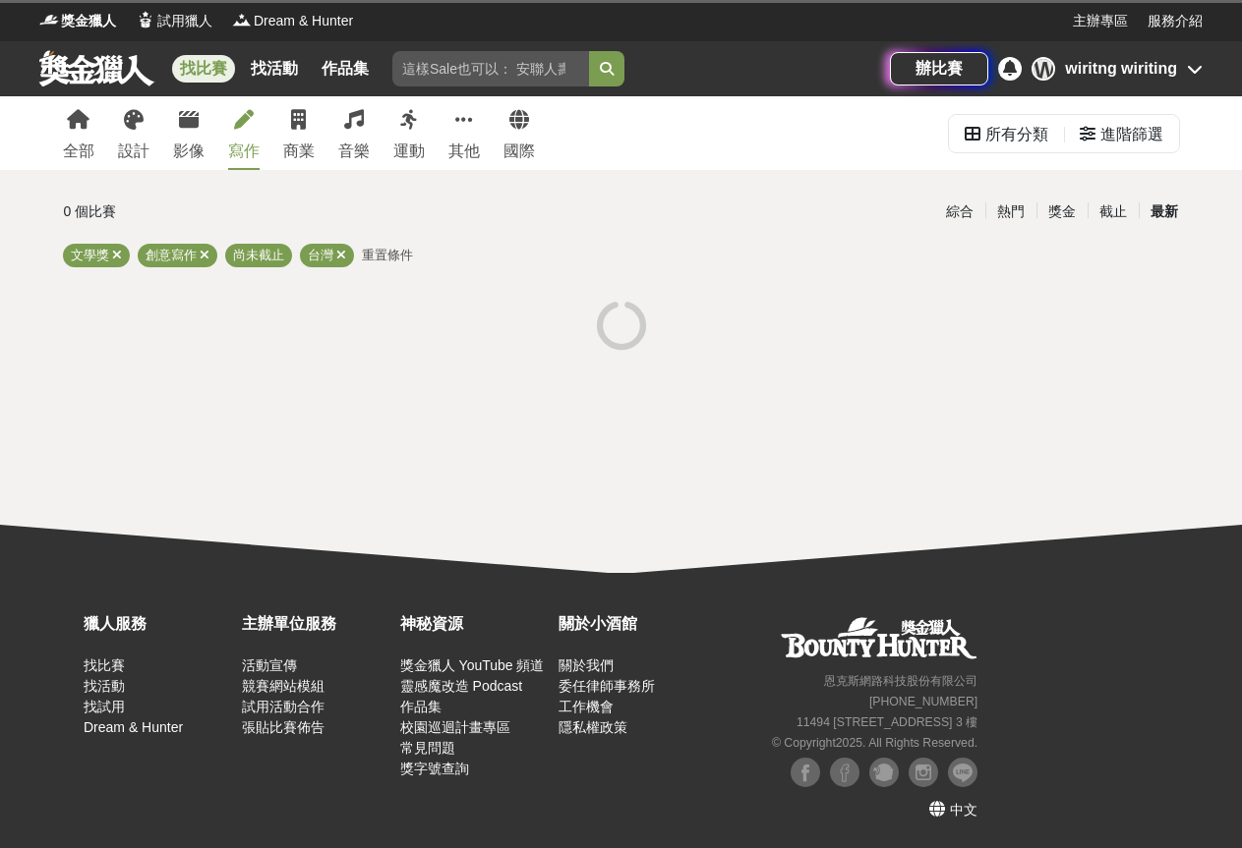
click at [236, 149] on div "寫作" at bounding box center [243, 152] width 31 height 24
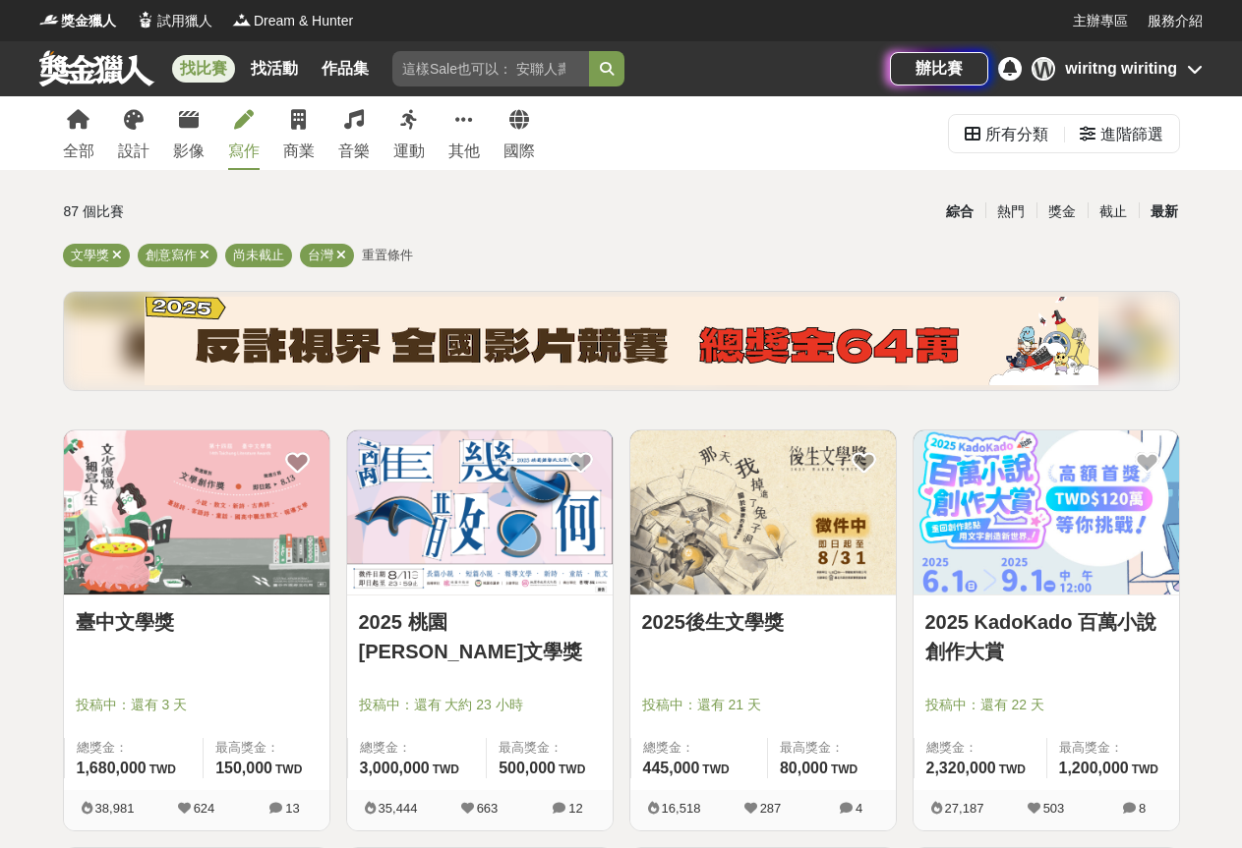
click at [1160, 213] on div "最新" at bounding box center [1163, 212] width 51 height 34
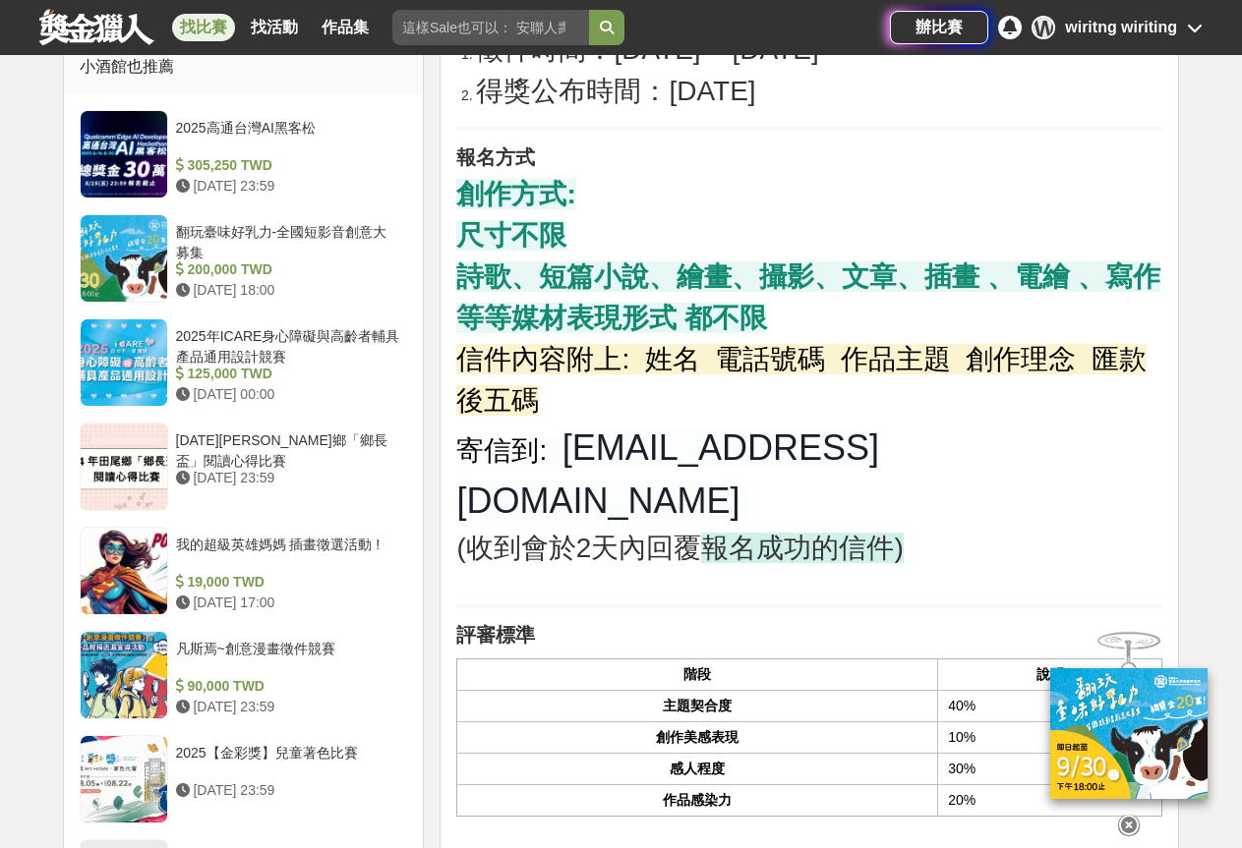
scroll to position [1966, 0]
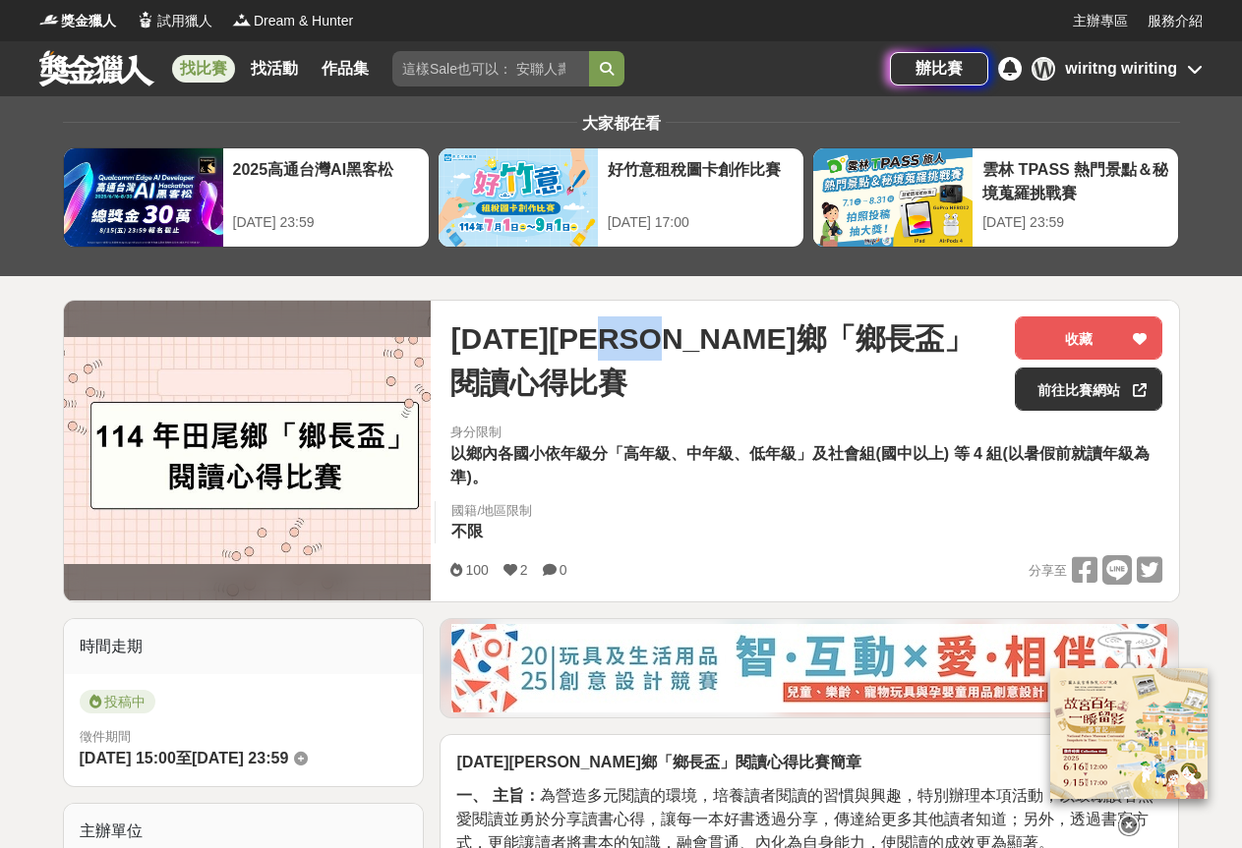
drag, startPoint x: 656, startPoint y: 331, endPoint x: 722, endPoint y: 331, distance: 65.9
click at [746, 335] on span "[DATE][PERSON_NAME]鄉「鄉長盃」閱讀心得比賽" at bounding box center [724, 361] width 549 height 88
copy span "鄉長盃"
click at [434, 76] on input "search" at bounding box center [490, 68] width 197 height 35
paste input "鄉長盃"
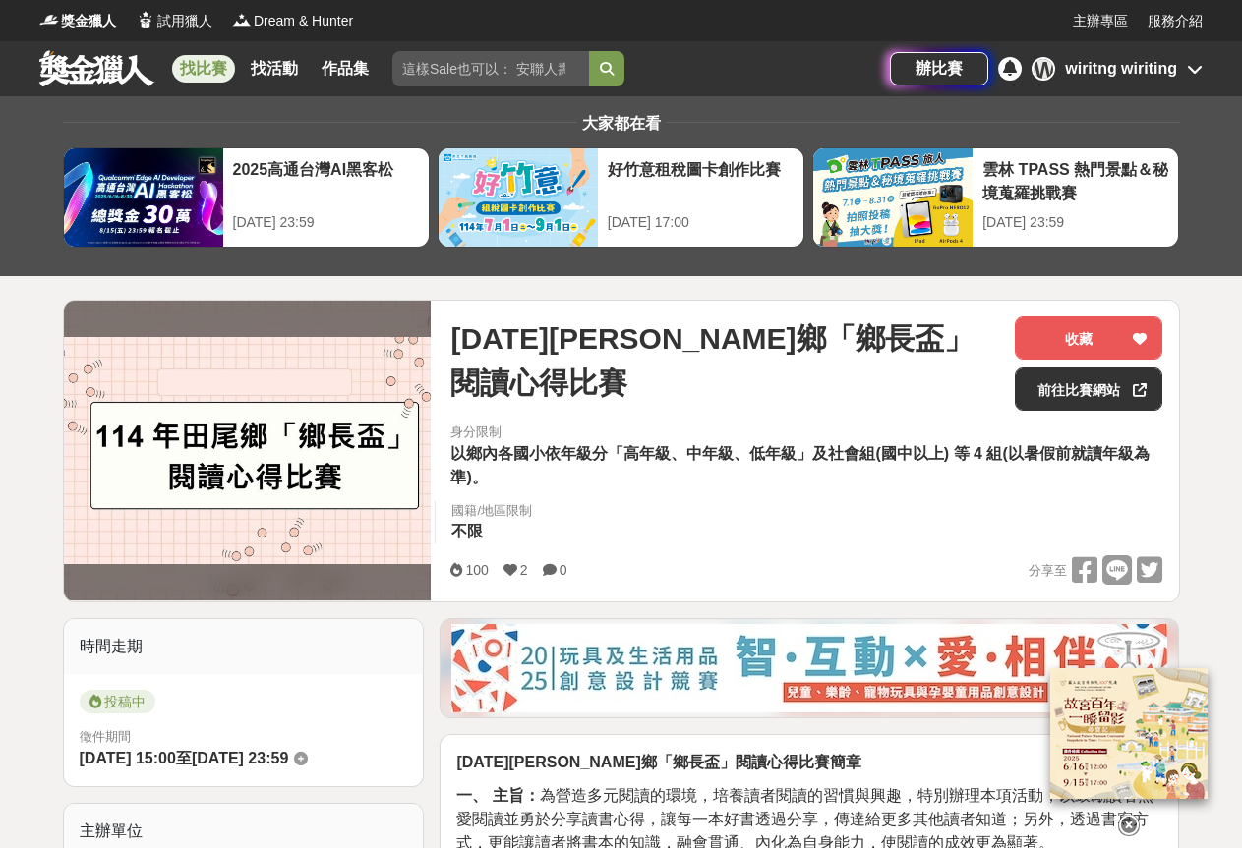
type input "鄉長盃"
click at [604, 79] on button "submit" at bounding box center [606, 68] width 35 height 35
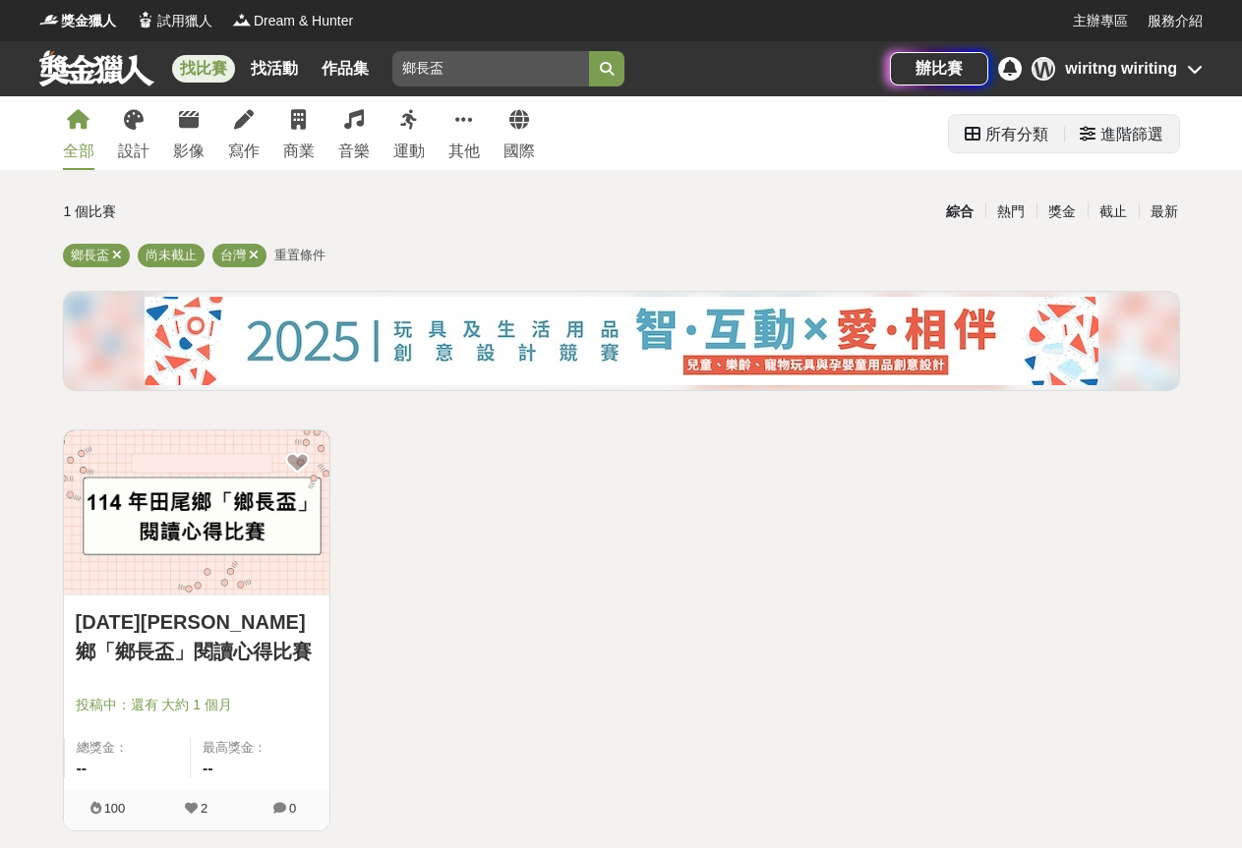
click at [980, 119] on div "所有分類" at bounding box center [1006, 134] width 84 height 39
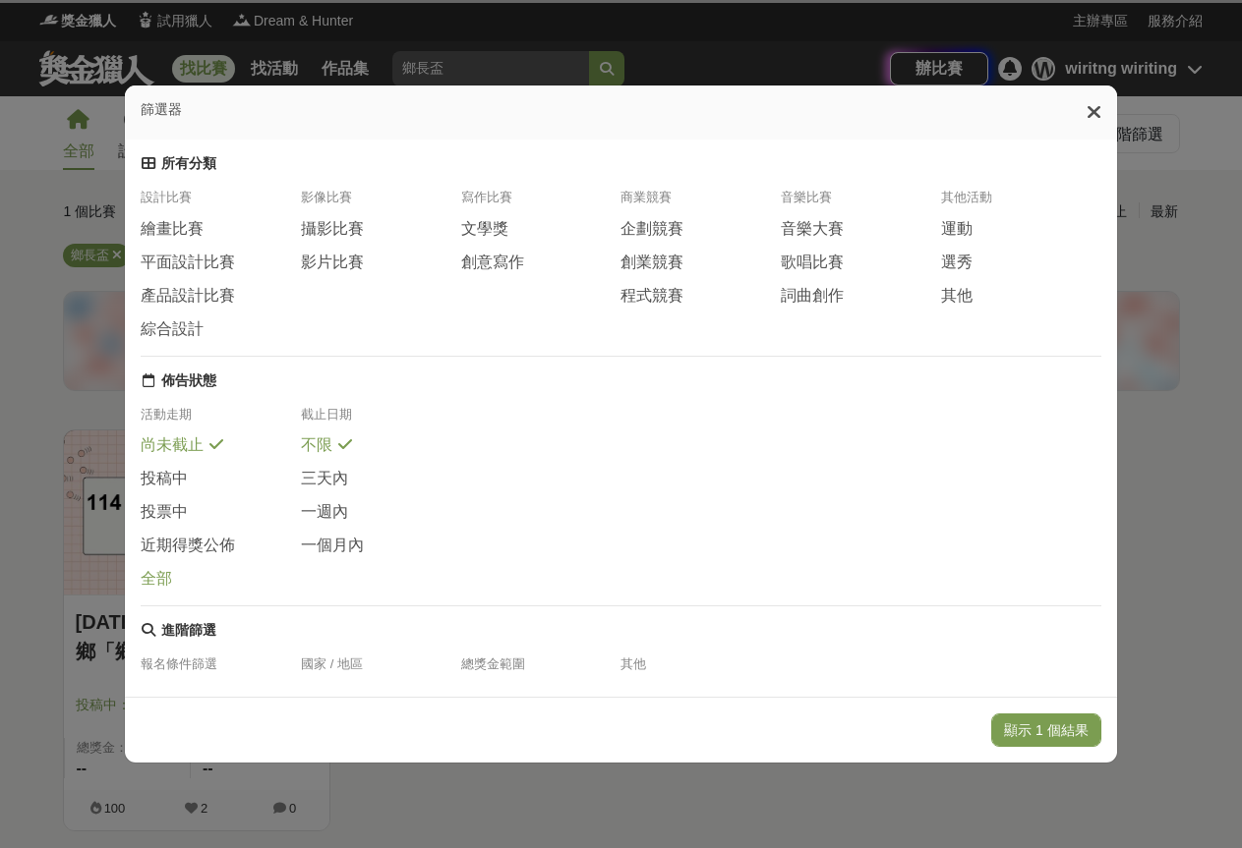
click at [148, 590] on span "全部" at bounding box center [156, 579] width 31 height 21
click at [1054, 729] on button "顯示 1 個結果" at bounding box center [1046, 730] width 110 height 33
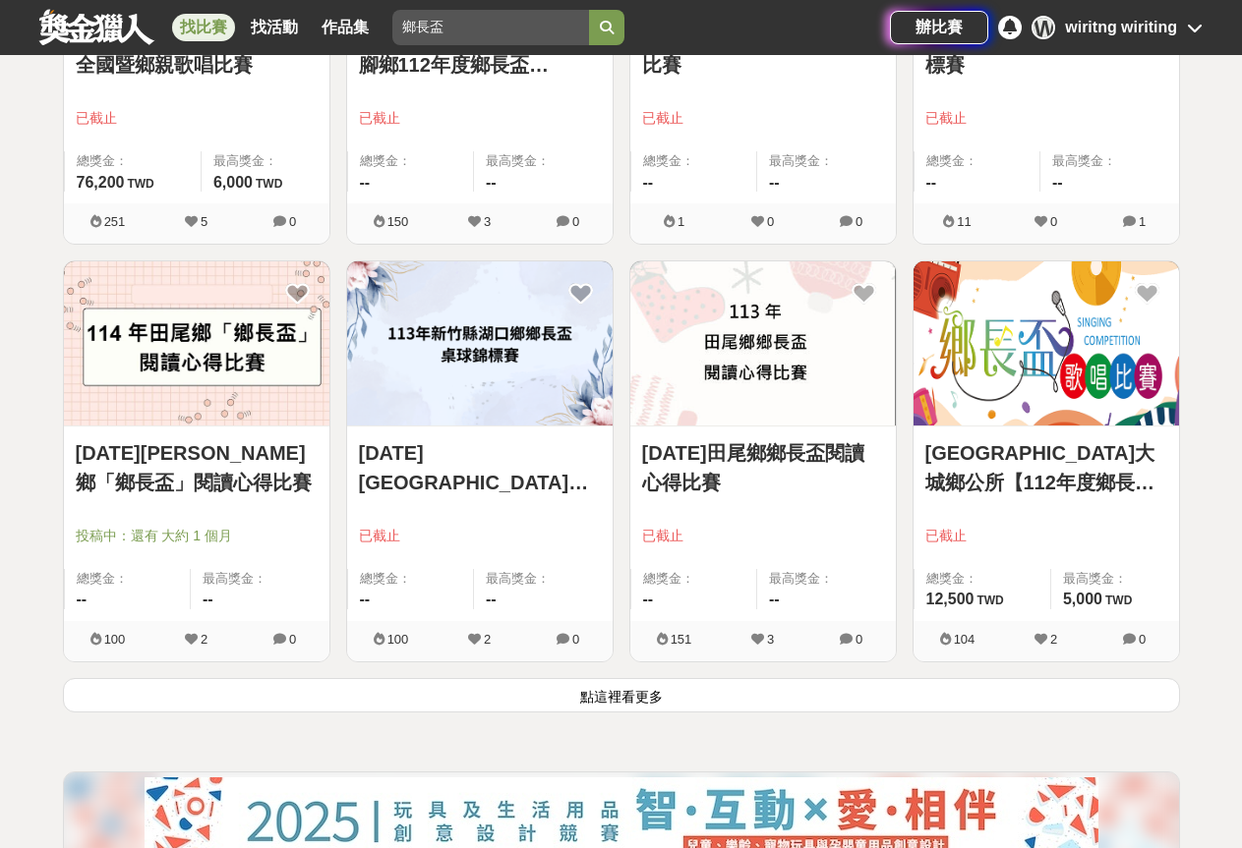
scroll to position [2261, 0]
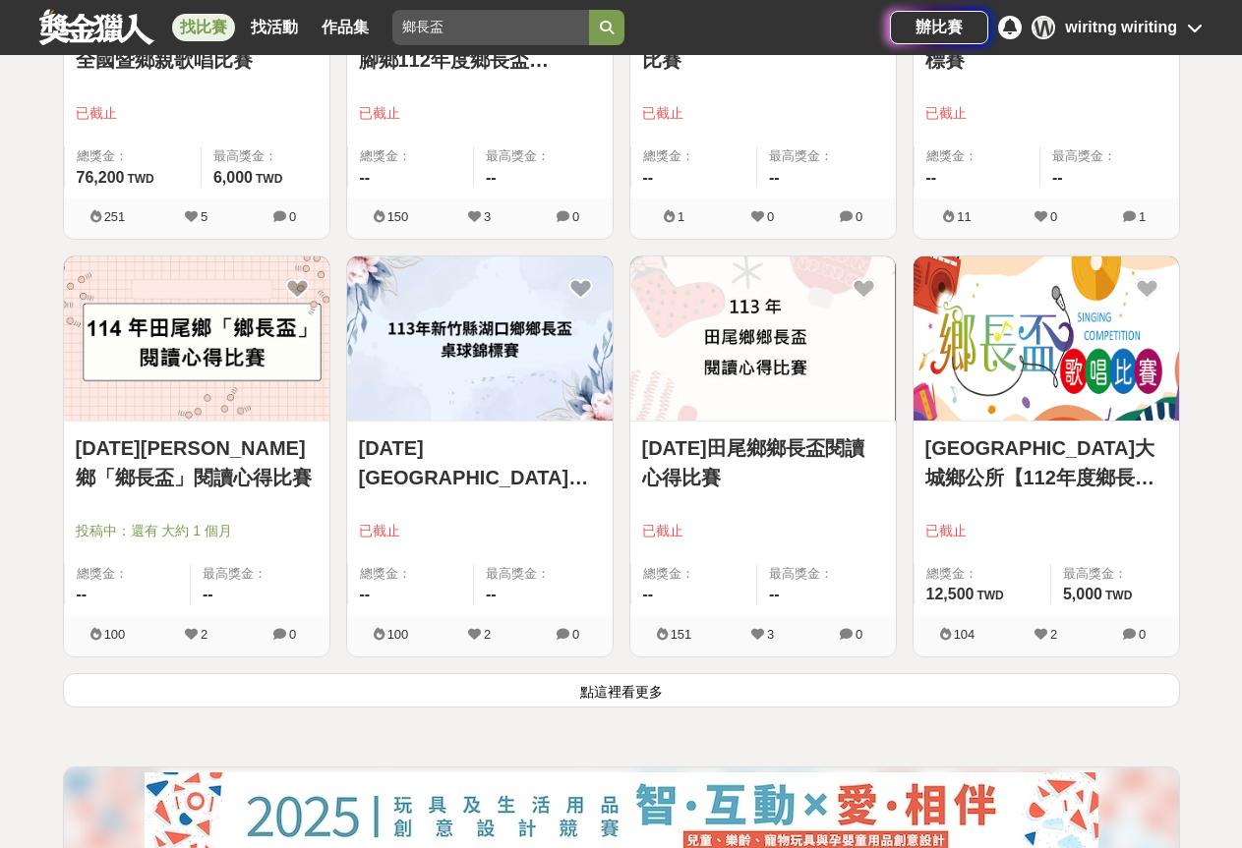
click at [638, 680] on button "點這裡看更多" at bounding box center [621, 690] width 1117 height 34
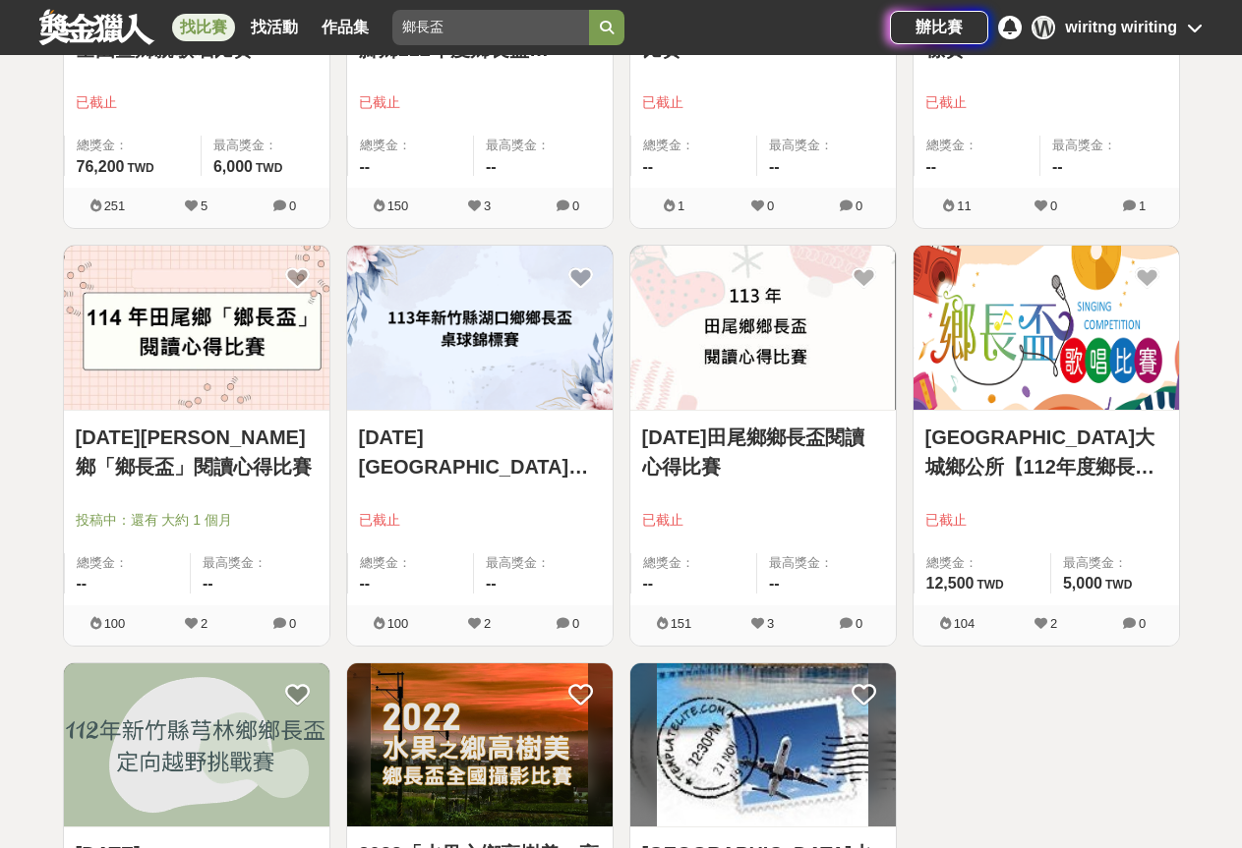
scroll to position [2261, 0]
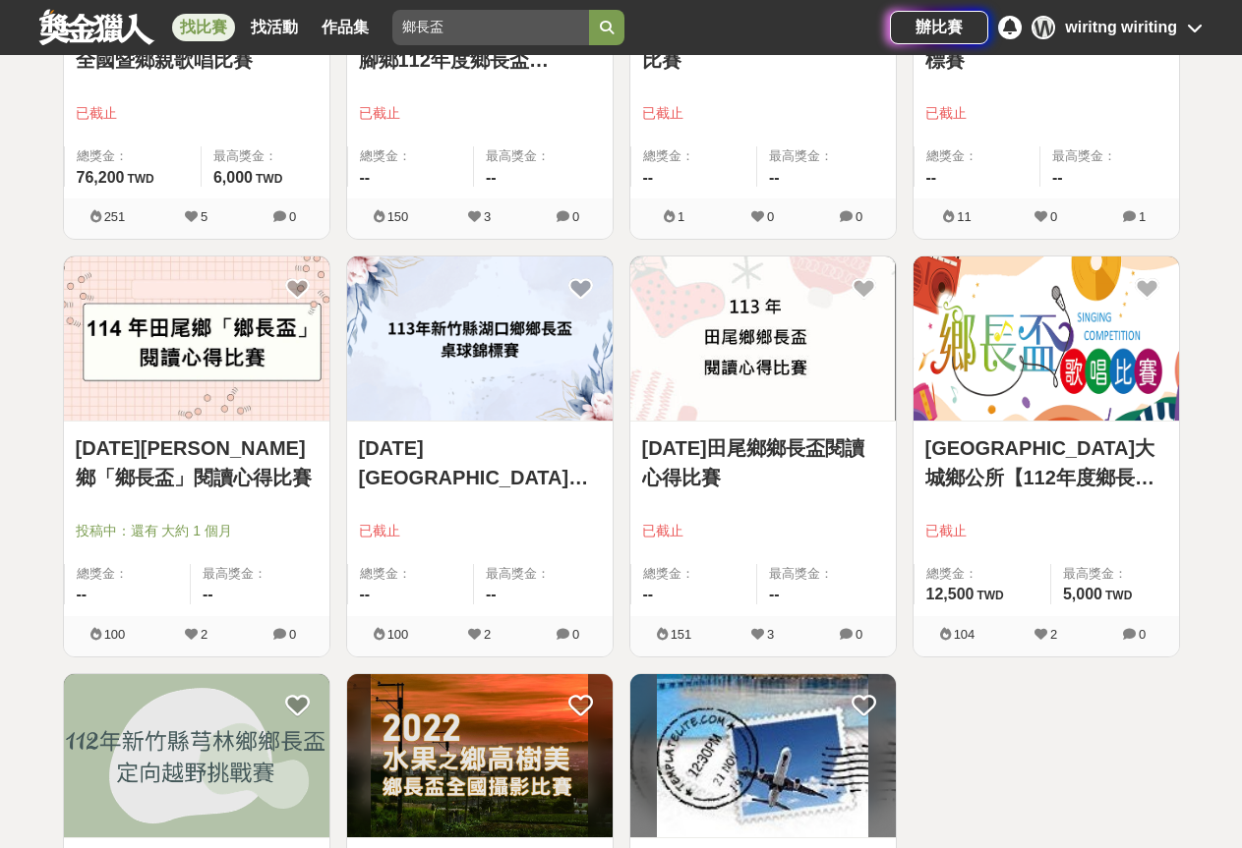
click at [748, 457] on link "[DATE]田尾鄉鄉長盃閱讀心得比賽" at bounding box center [763, 463] width 242 height 59
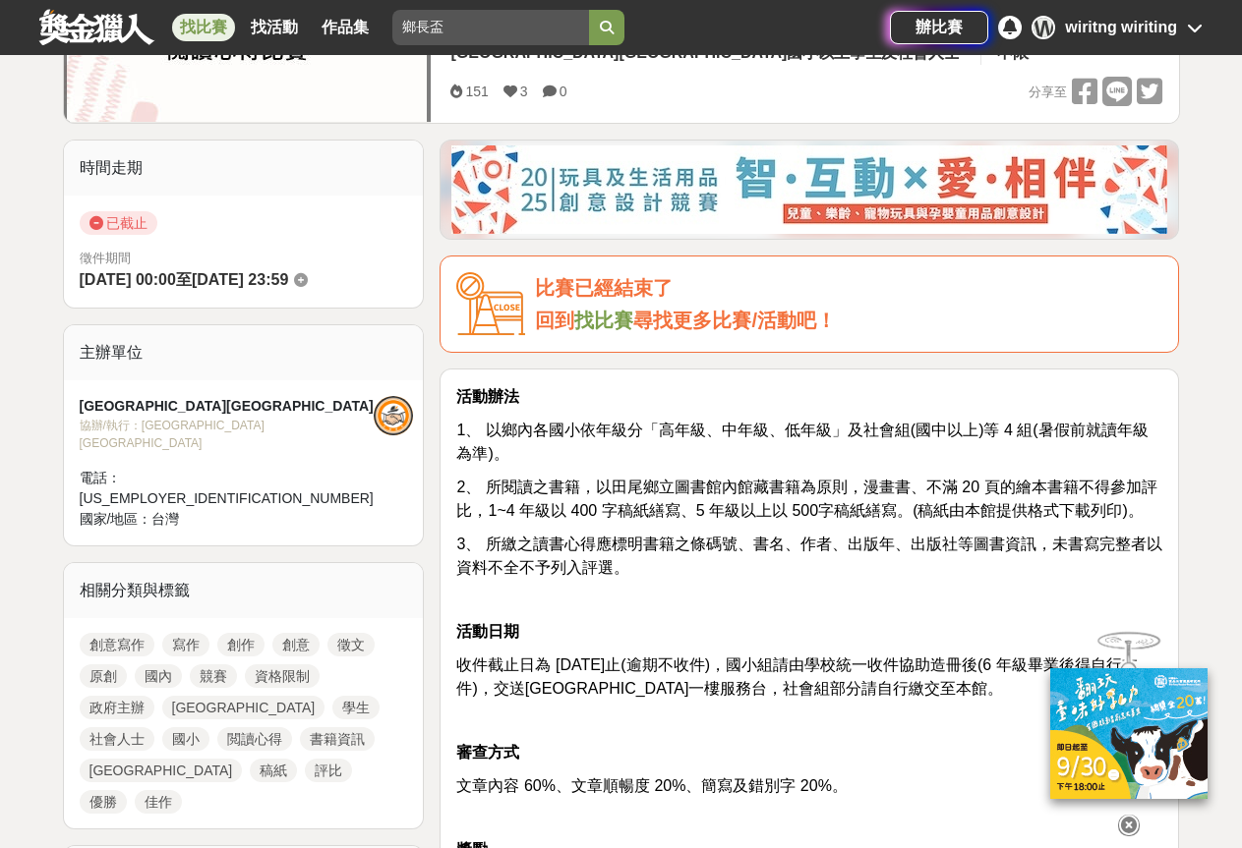
scroll to position [393, 0]
